Goal: Find specific page/section: Find specific page/section

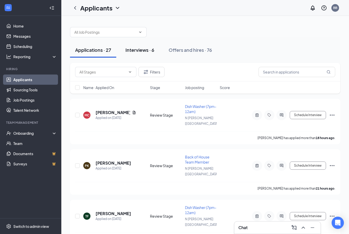
click at [137, 49] on div "Interviews · 6" at bounding box center [139, 50] width 29 height 6
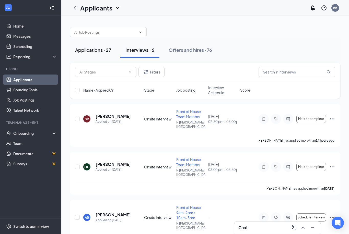
click at [95, 47] on div "Applications · 27" at bounding box center [93, 50] width 36 height 6
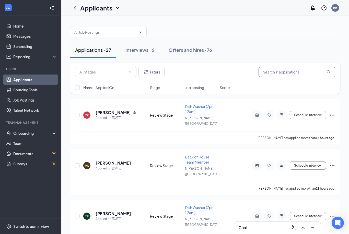
click at [282, 69] on input "text" at bounding box center [296, 72] width 77 height 10
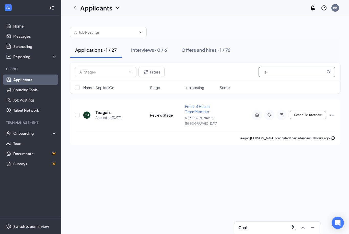
type input "T"
